Goal: Information Seeking & Learning: Learn about a topic

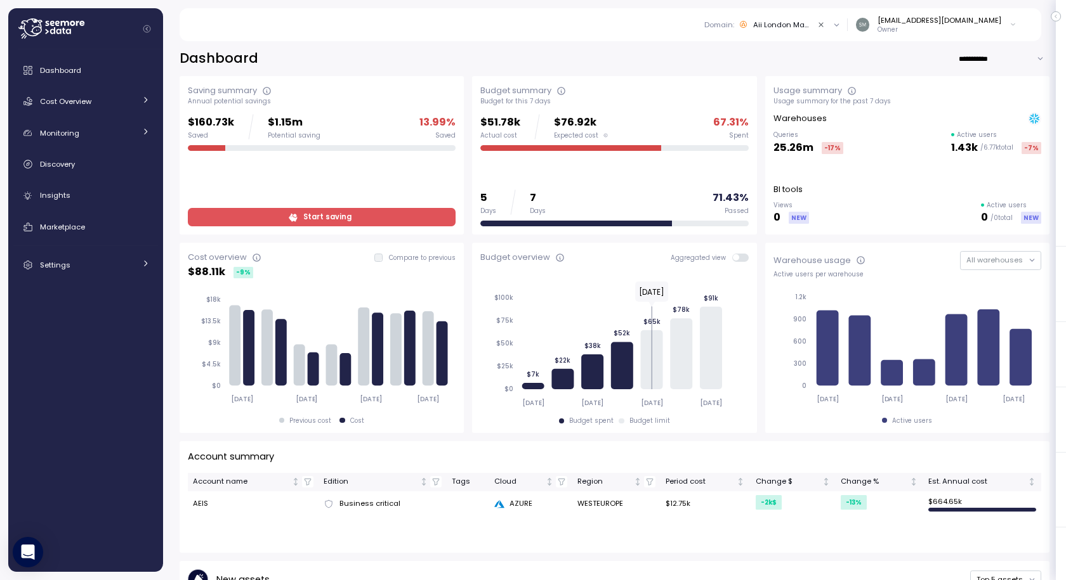
click at [811, 21] on div "Aii London Market" at bounding box center [782, 25] width 58 height 10
click at [808, 197] on div "[PERSON_NAME] - Audit Team" at bounding box center [800, 199] width 154 height 15
click at [56, 196] on span "Insights" at bounding box center [55, 195] width 30 height 10
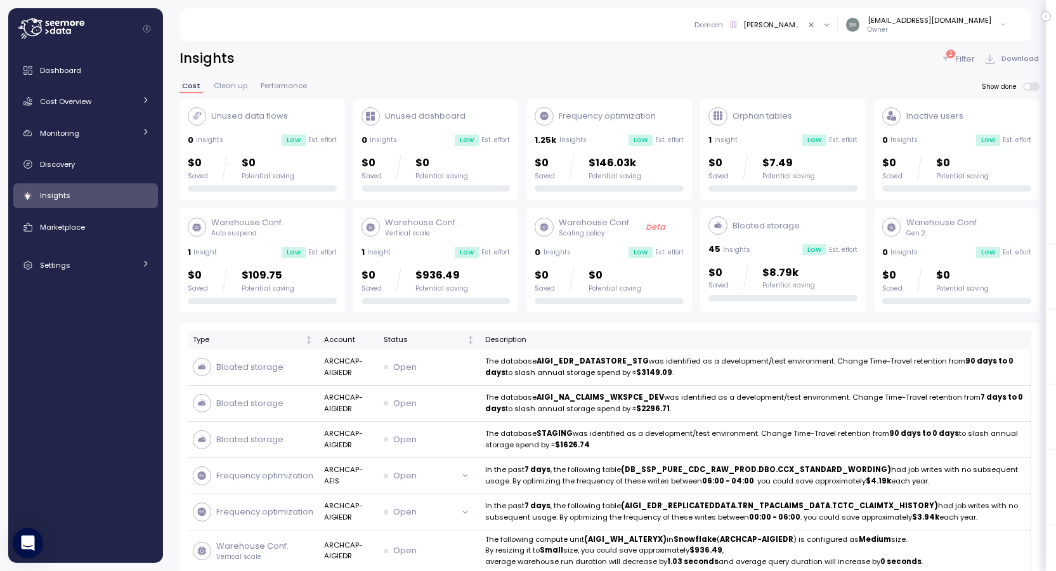
click at [816, 24] on icon "Clear value" at bounding box center [812, 25] width 8 height 8
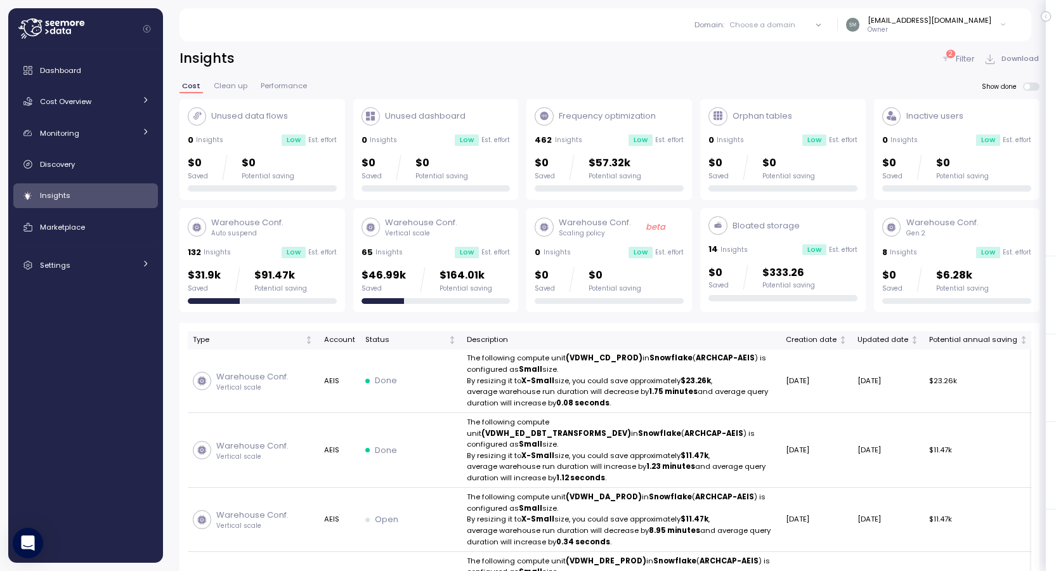
click at [948, 56] on div "2" at bounding box center [951, 53] width 9 height 8
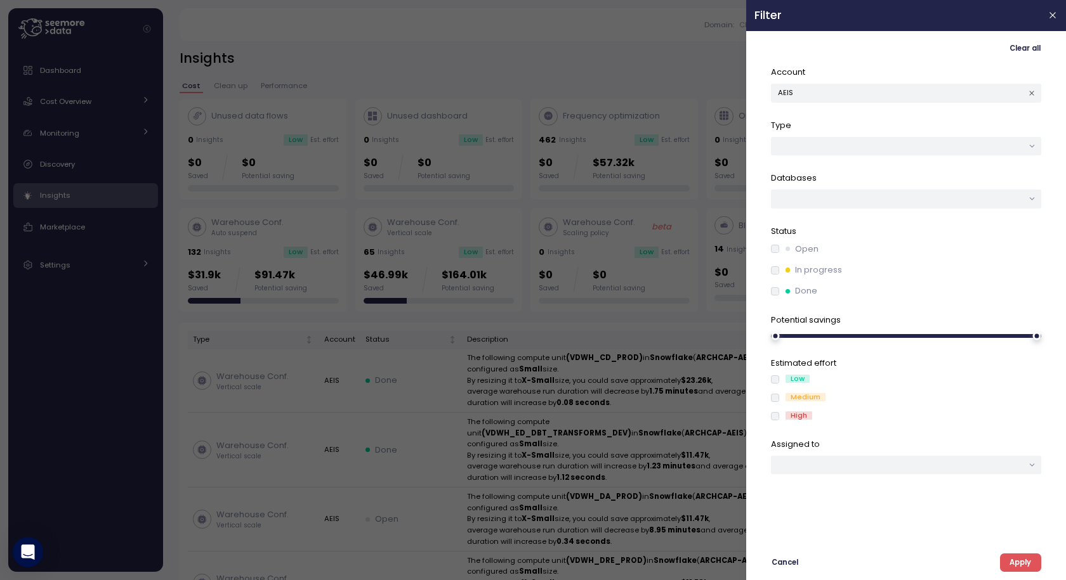
click at [1032, 43] on span "Clear all" at bounding box center [1024, 48] width 31 height 17
click at [1052, 15] on icon "button" at bounding box center [1053, 16] width 6 height 6
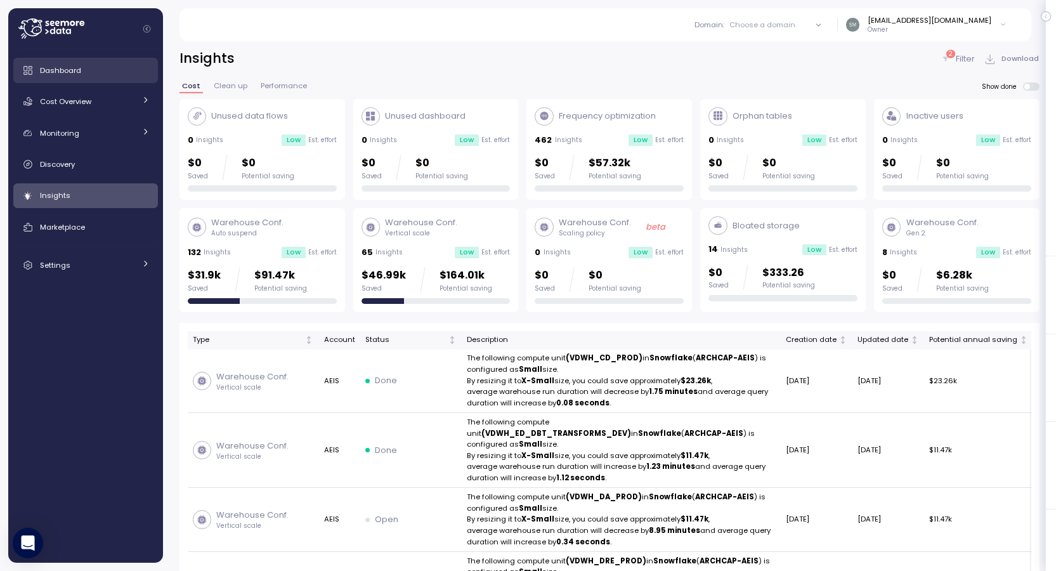
click at [79, 71] on span "Dashboard" at bounding box center [60, 70] width 41 height 10
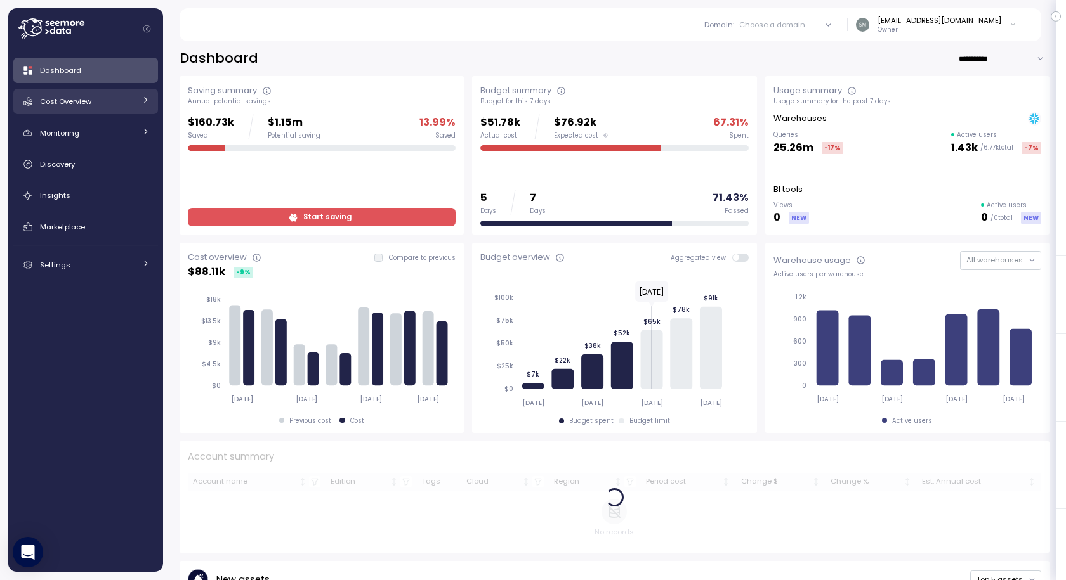
click at [74, 105] on span "Cost Overview" at bounding box center [65, 101] width 51 height 10
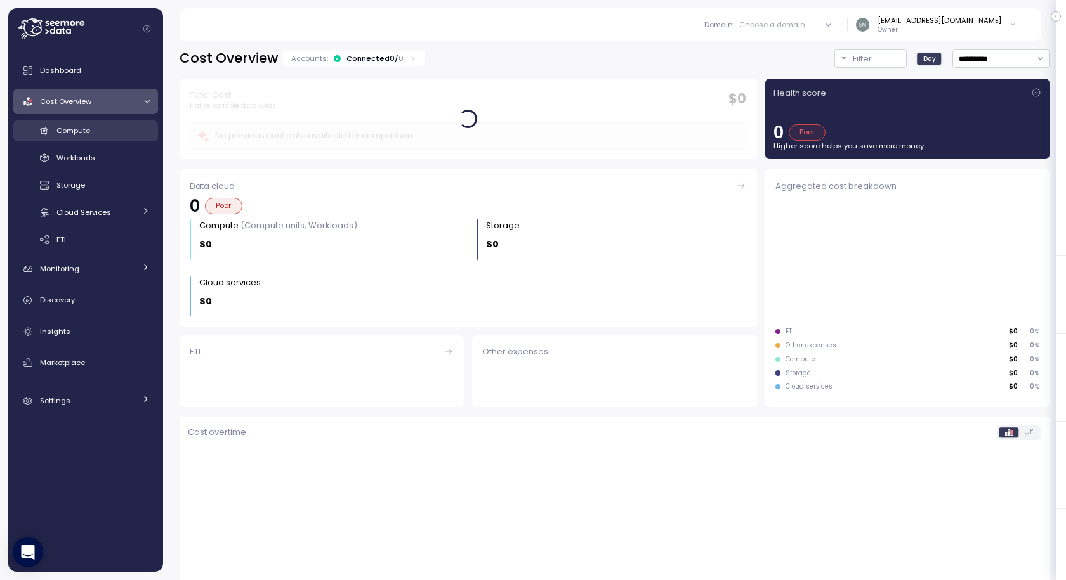
click at [70, 131] on span "Compute" at bounding box center [73, 131] width 34 height 10
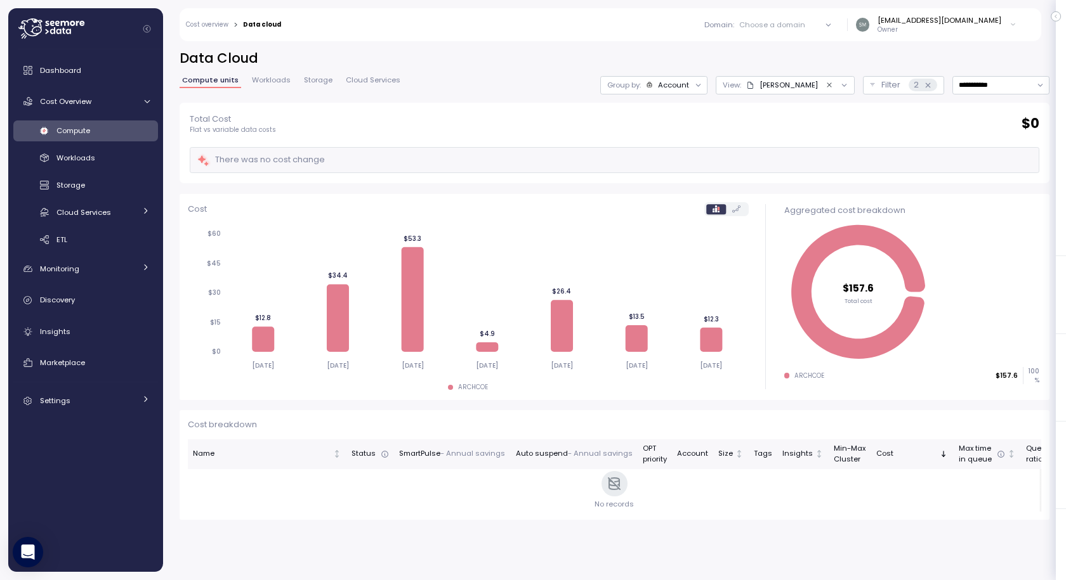
click at [825, 86] on icon "Clear value" at bounding box center [829, 85] width 8 height 8
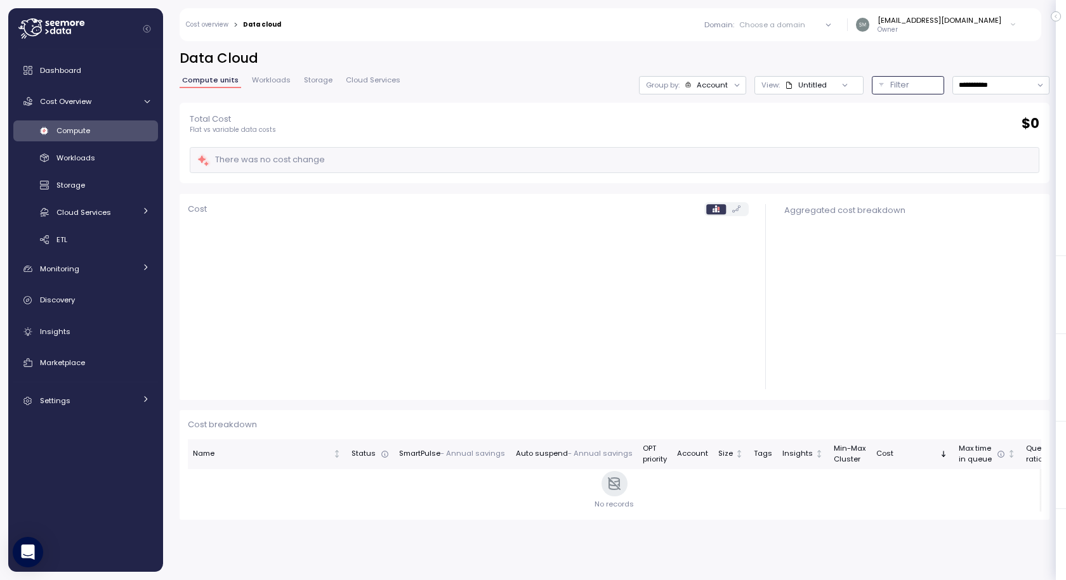
click at [893, 85] on p "Filter" at bounding box center [899, 85] width 19 height 13
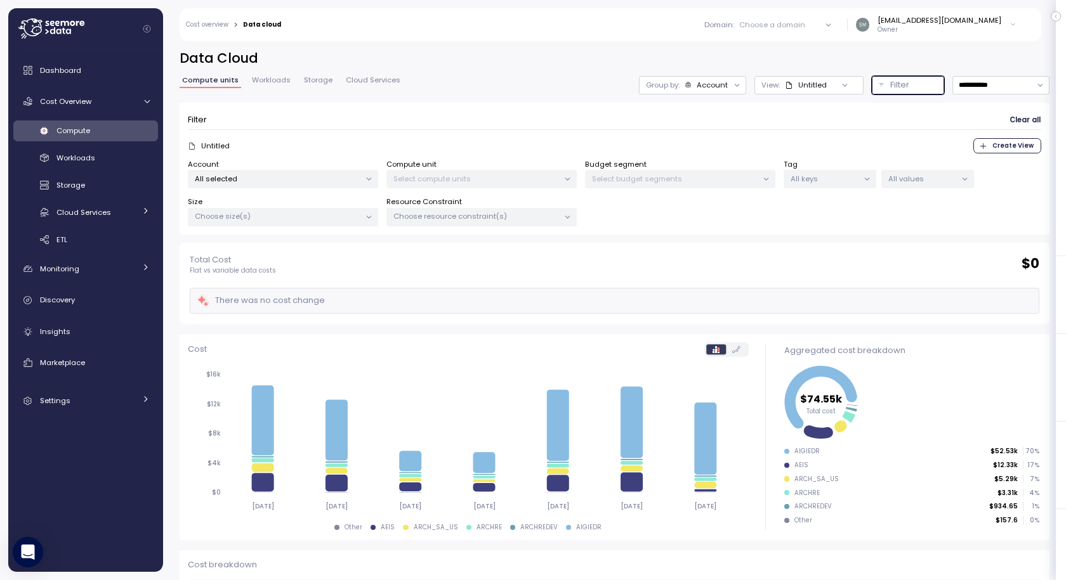
click at [266, 181] on p "All selected" at bounding box center [278, 179] width 166 height 10
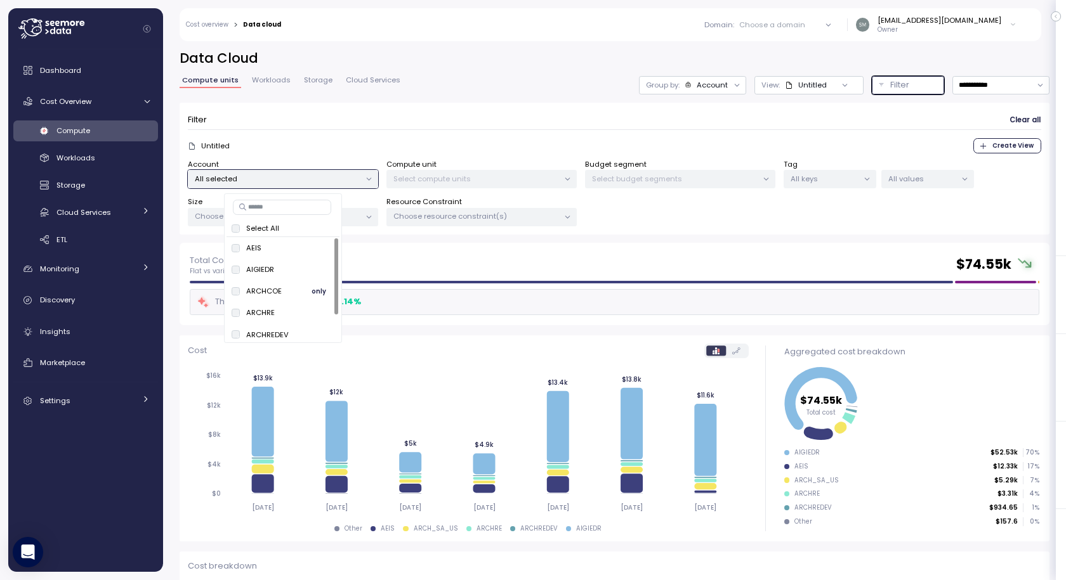
click at [318, 294] on span "only" at bounding box center [318, 291] width 15 height 14
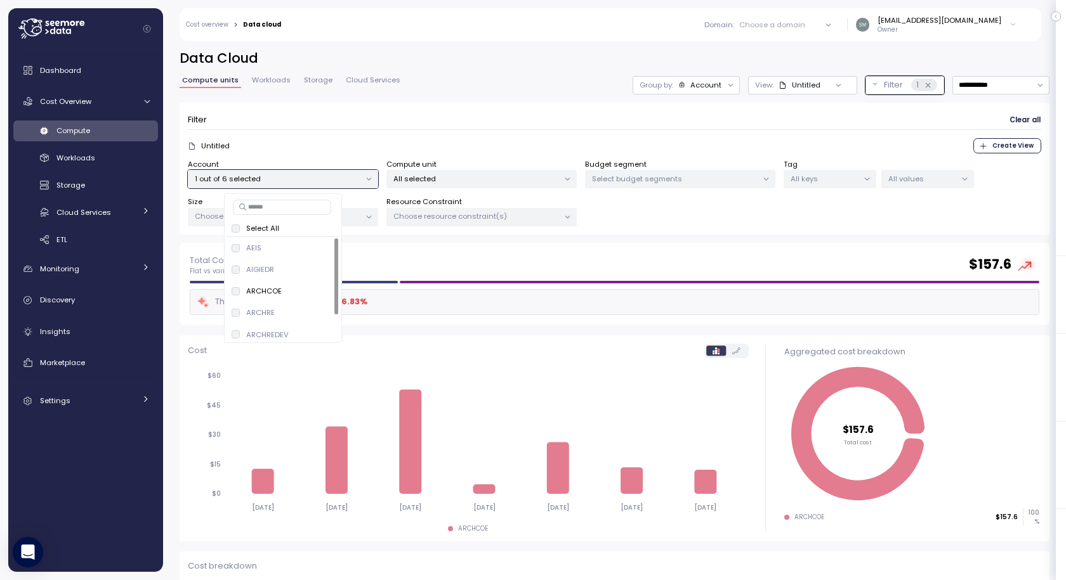
click at [715, 211] on div "Account 1 out of 6 selected Compute unit All selected Budget segment Select bud…" at bounding box center [614, 193] width 853 height 68
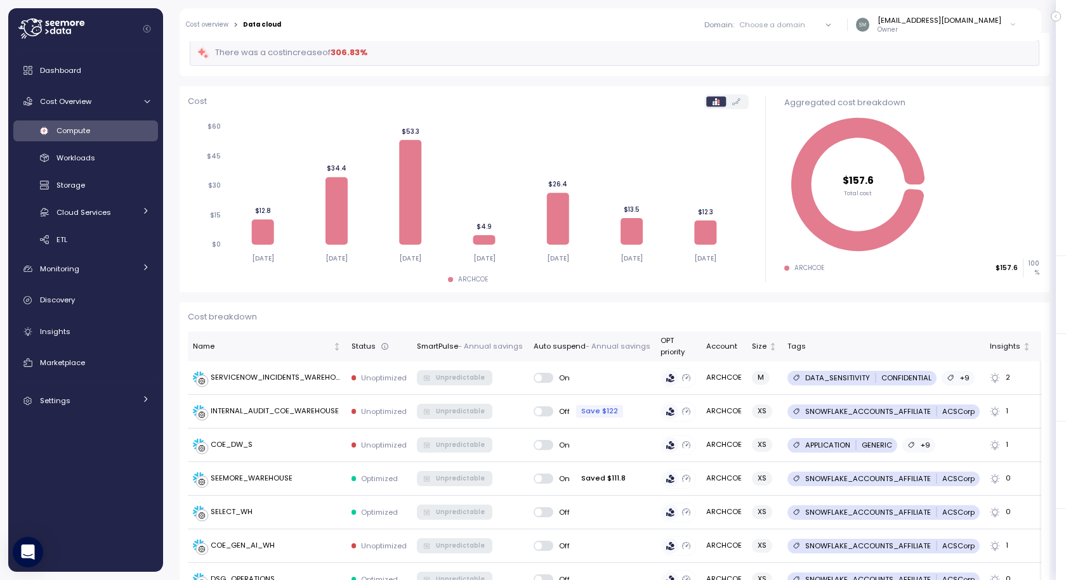
scroll to position [254, 0]
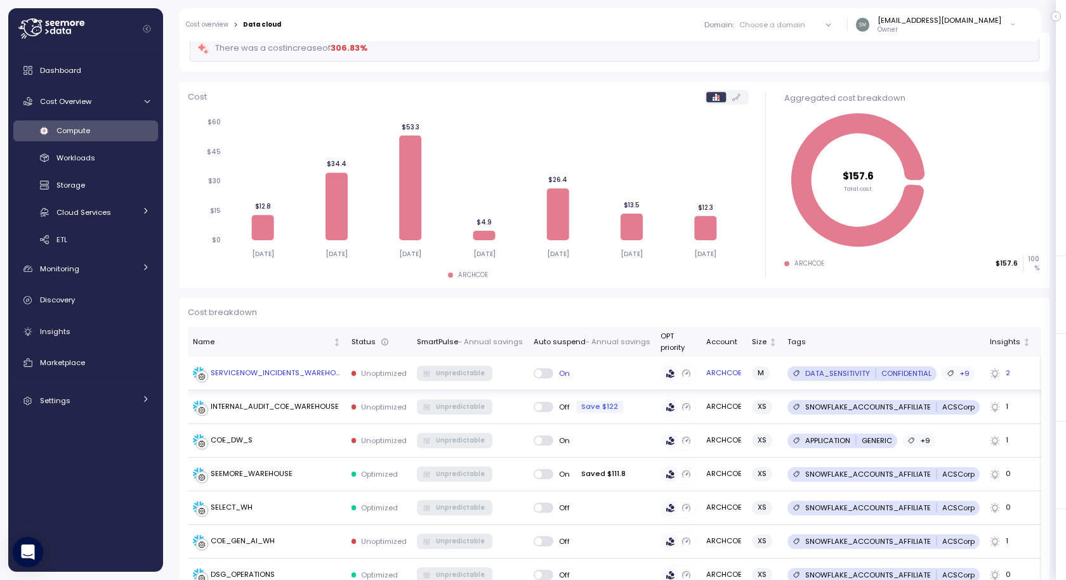
click at [997, 373] on div "2" at bounding box center [1010, 373] width 41 height 11
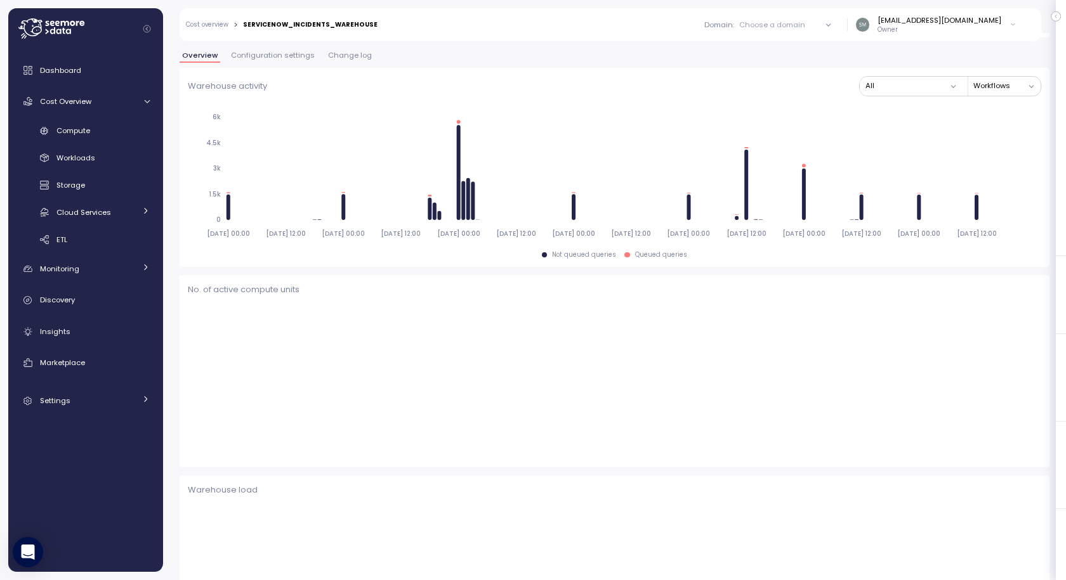
scroll to position [382, 0]
